Goal: Check status

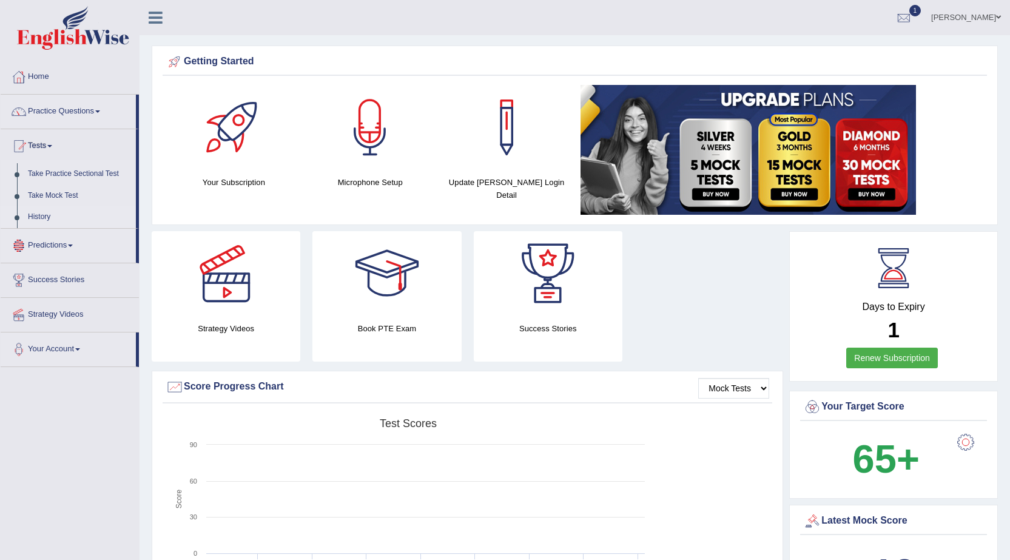
click at [43, 218] on link "History" at bounding box center [78, 217] width 113 height 22
